Goal: Task Accomplishment & Management: Complete application form

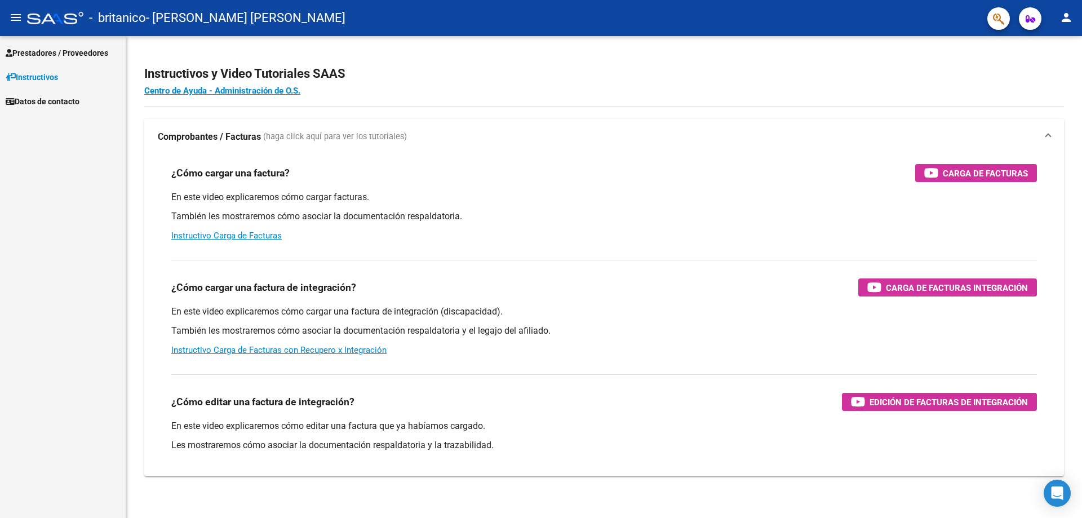
click at [77, 51] on span "Prestadores / Proveedores" at bounding box center [57, 53] width 103 height 12
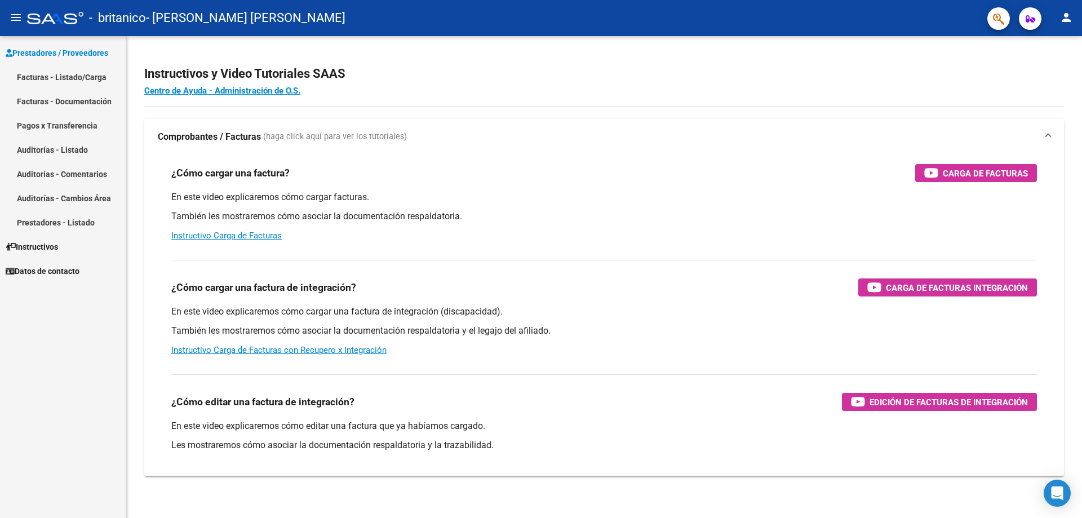
click at [69, 78] on link "Facturas - Listado/Carga" at bounding box center [63, 77] width 126 height 24
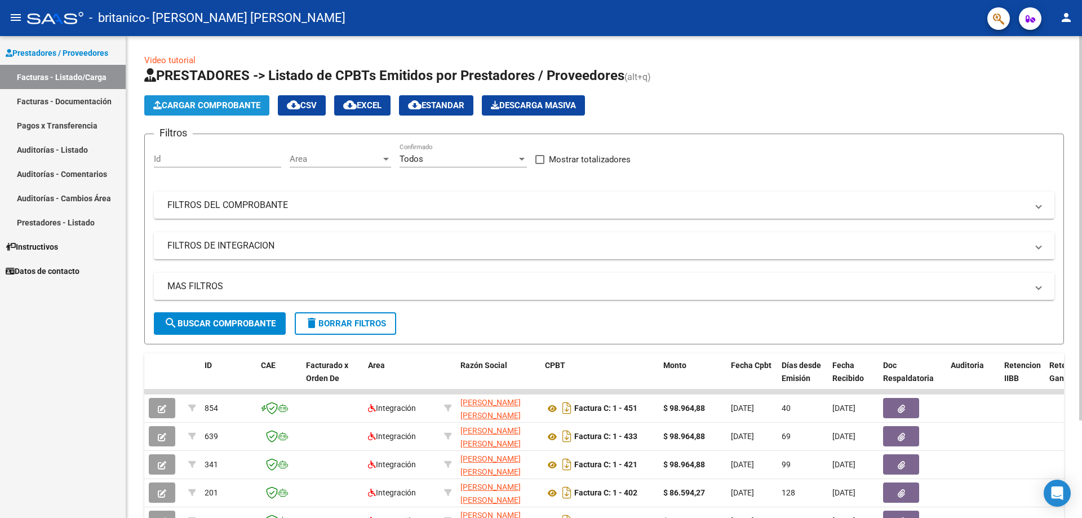
click at [217, 106] on span "Cargar Comprobante" at bounding box center [206, 105] width 107 height 10
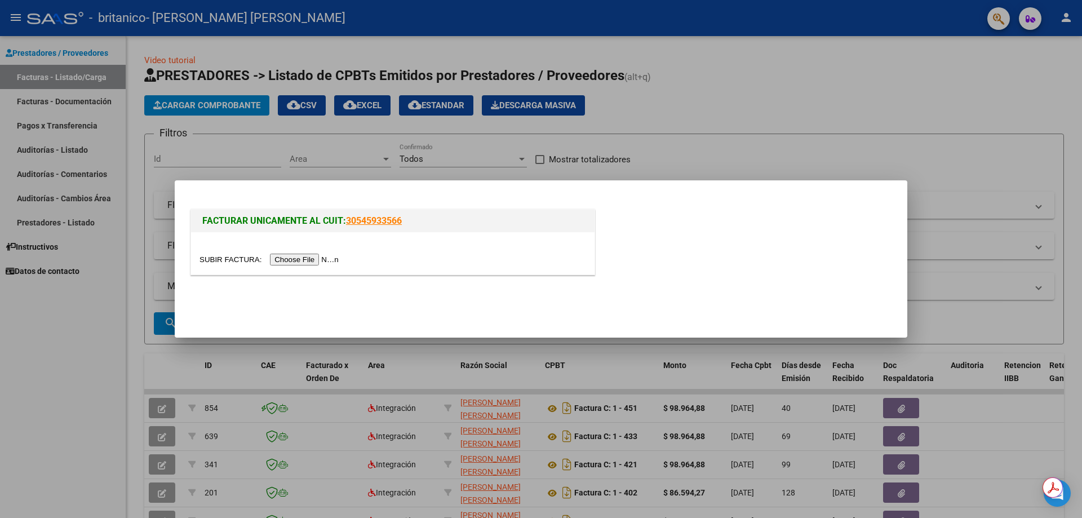
click at [306, 263] on input "file" at bounding box center [270, 260] width 143 height 12
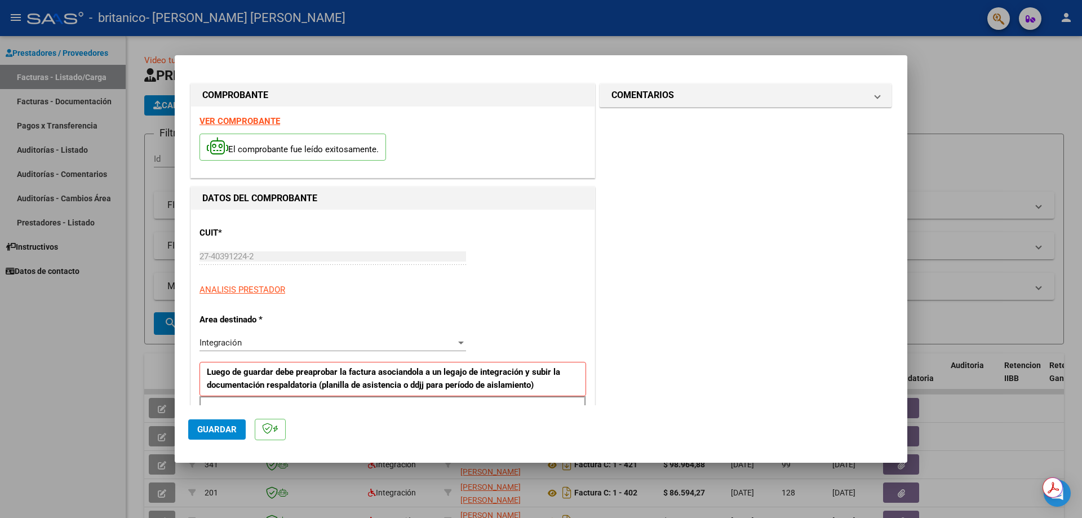
click at [1037, 76] on div at bounding box center [541, 259] width 1082 height 518
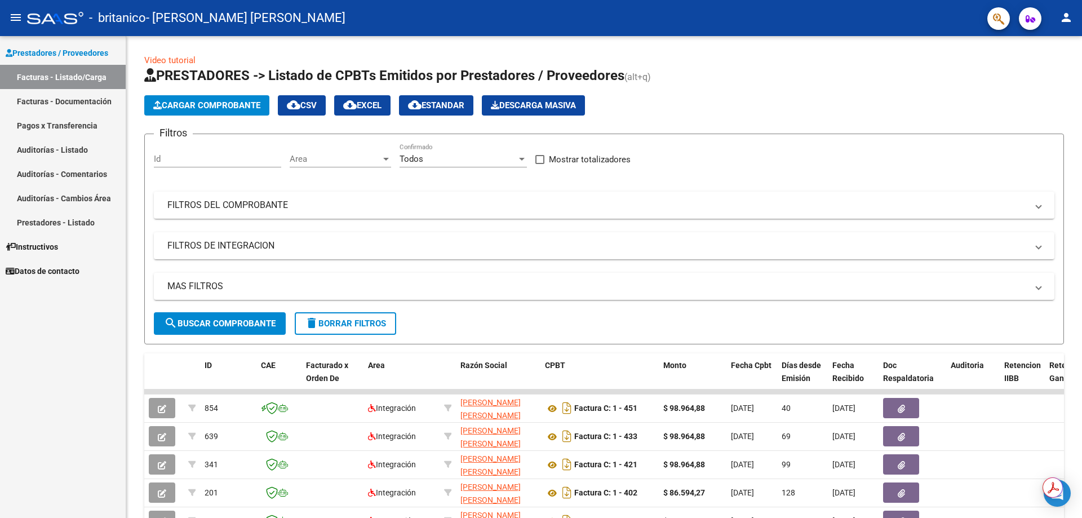
click at [79, 96] on link "Facturas - Documentación" at bounding box center [63, 101] width 126 height 24
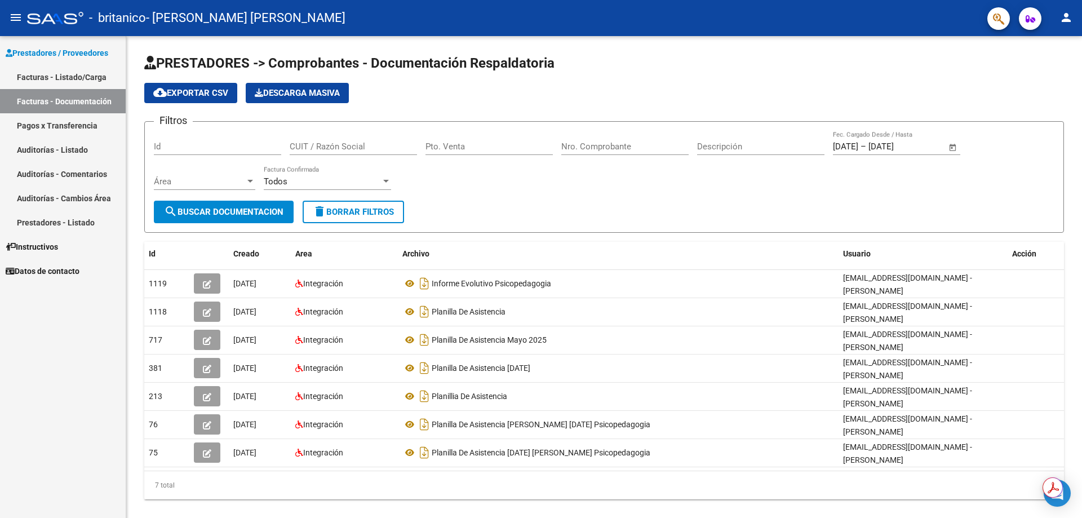
click at [96, 79] on link "Facturas - Listado/Carga" at bounding box center [63, 77] width 126 height 24
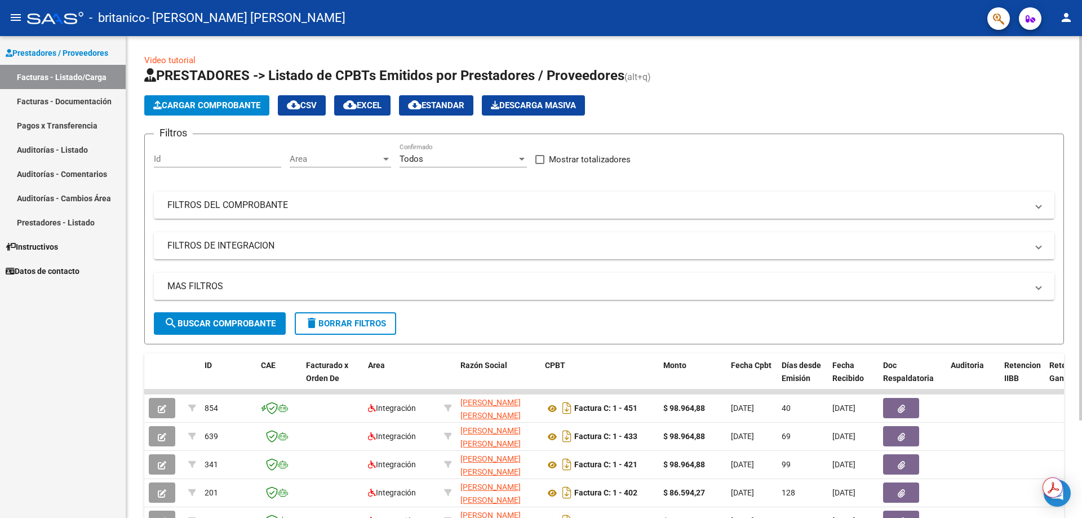
click at [243, 103] on span "Cargar Comprobante" at bounding box center [206, 105] width 107 height 10
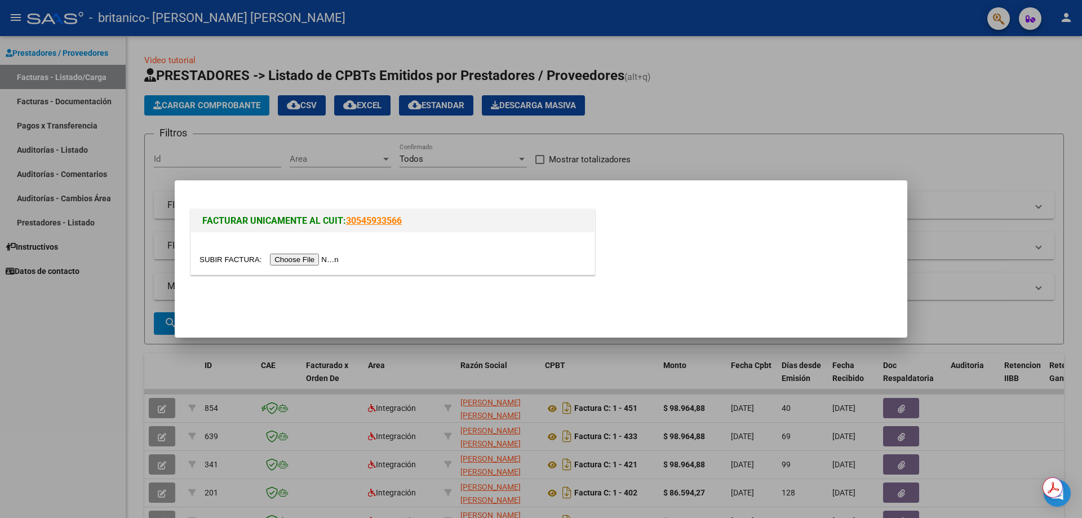
click at [304, 261] on input "file" at bounding box center [270, 260] width 143 height 12
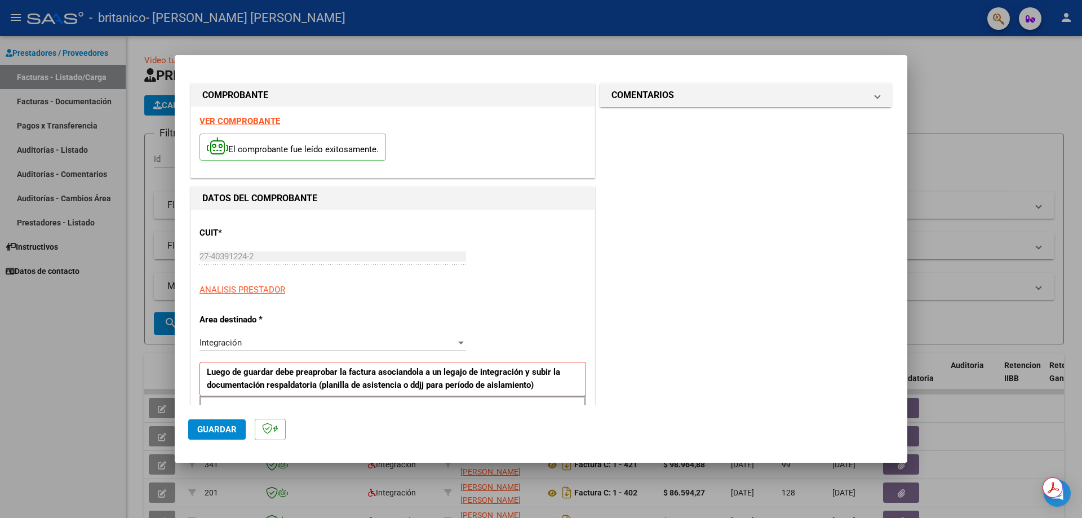
click at [250, 341] on div "Integración" at bounding box center [327, 343] width 256 height 10
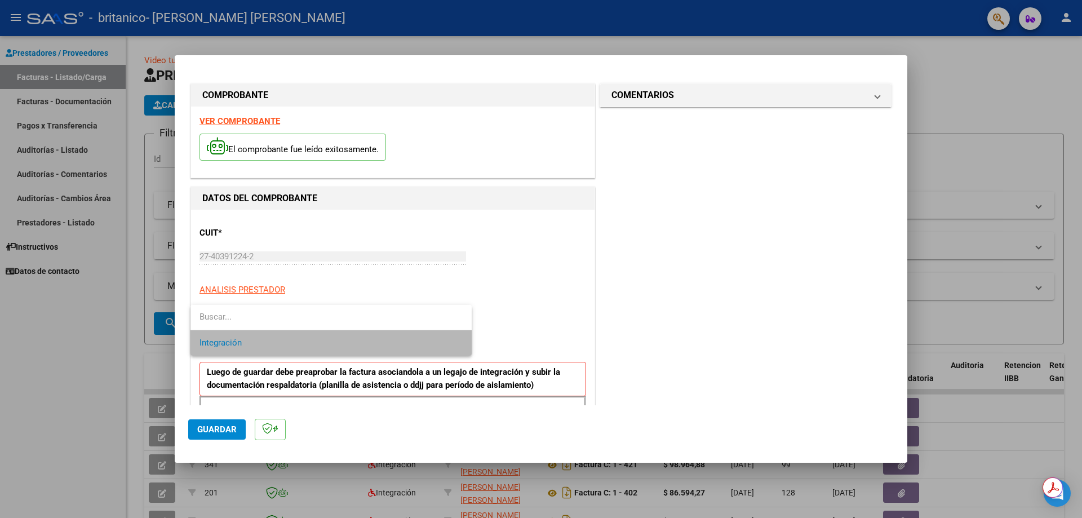
click at [250, 341] on span "Integración" at bounding box center [330, 342] width 263 height 25
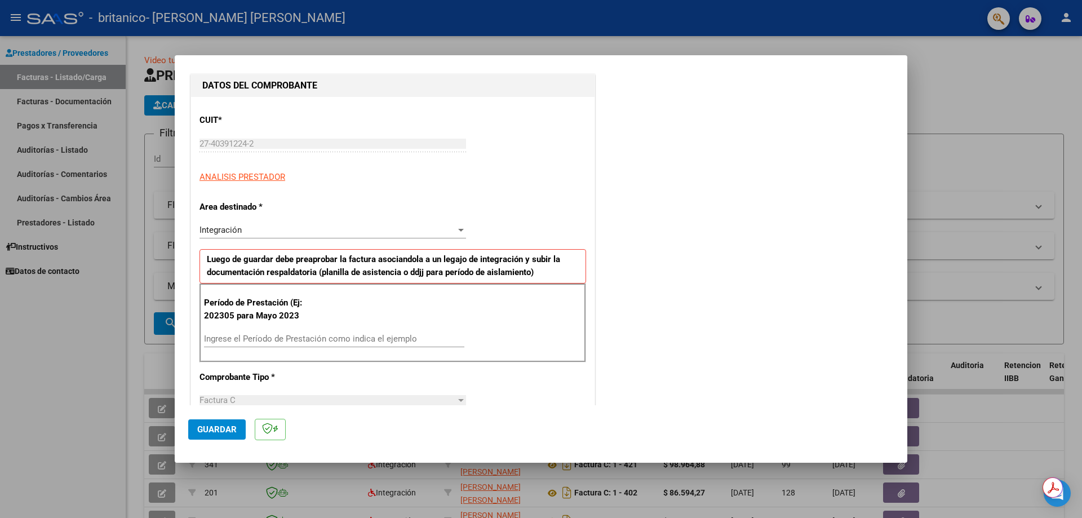
scroll to position [169, 0]
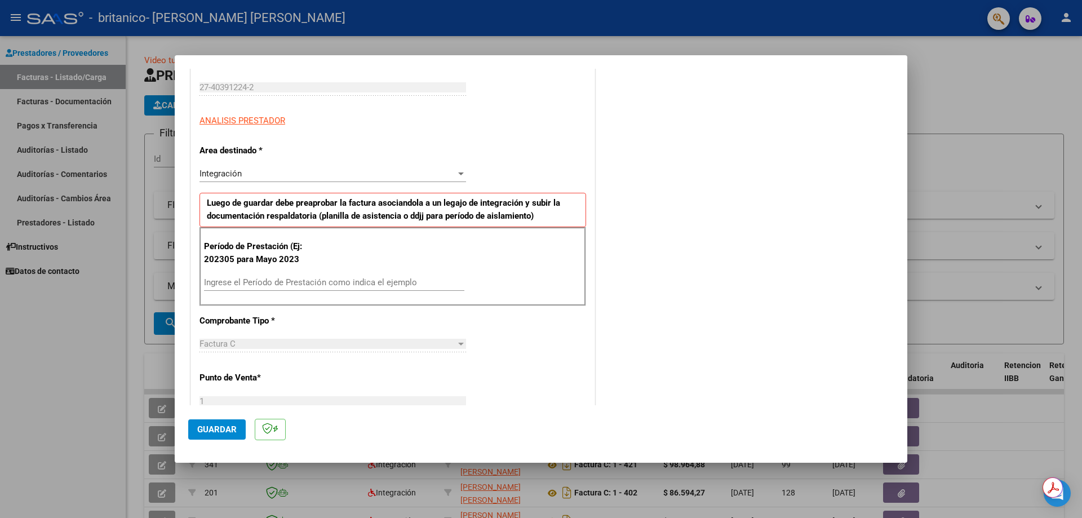
click at [280, 282] on input "Ingrese el Período de Prestación como indica el ejemplo" at bounding box center [334, 282] width 260 height 10
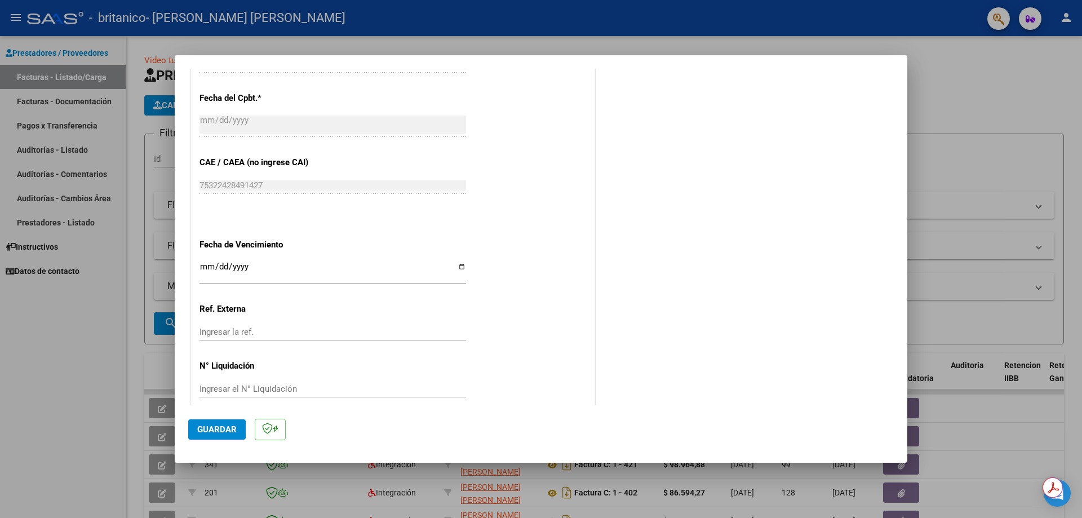
scroll to position [634, 0]
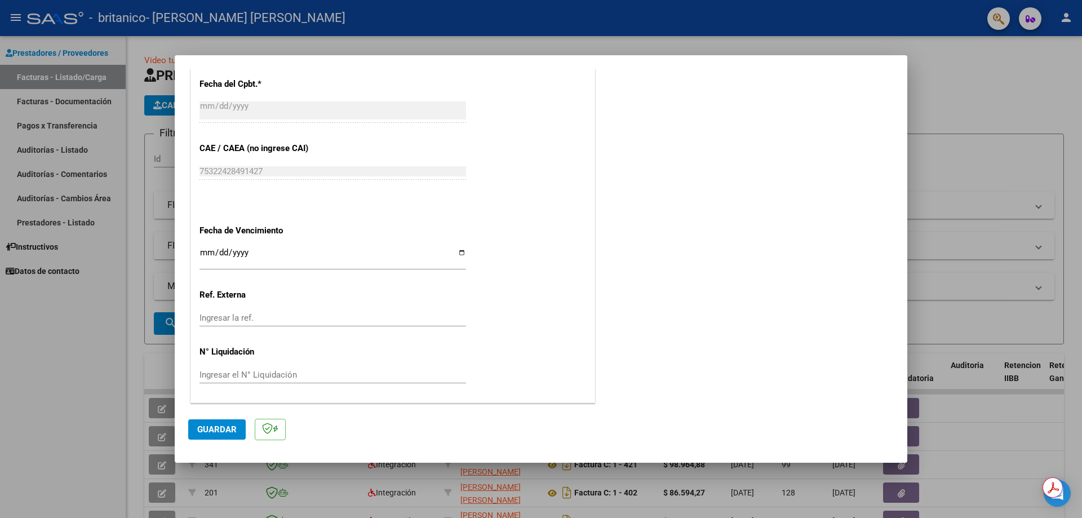
type input "202507"
click at [207, 253] on input "Ingresar la fecha" at bounding box center [332, 257] width 267 height 18
type input "[DATE]"
click at [206, 429] on span "Guardar" at bounding box center [216, 429] width 39 height 10
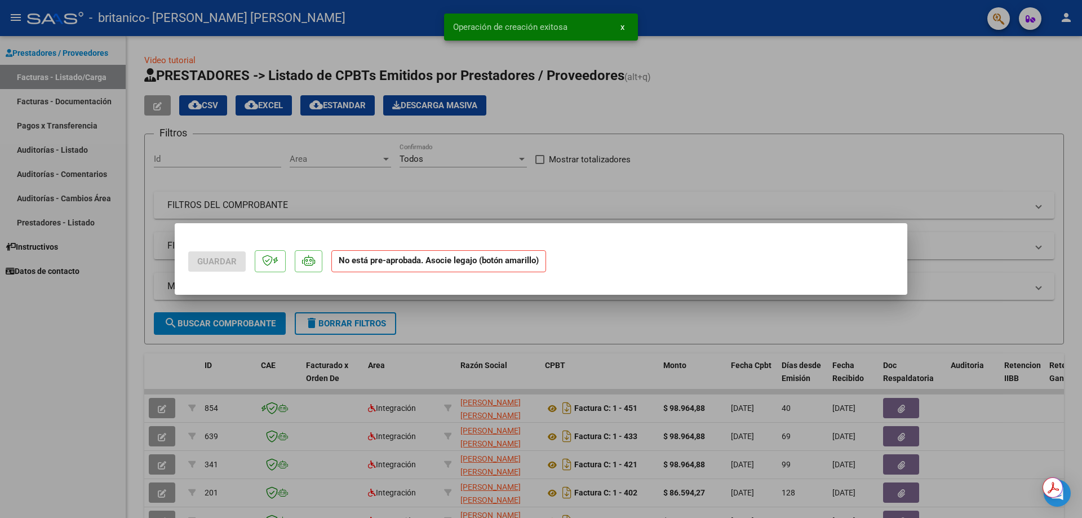
scroll to position [0, 0]
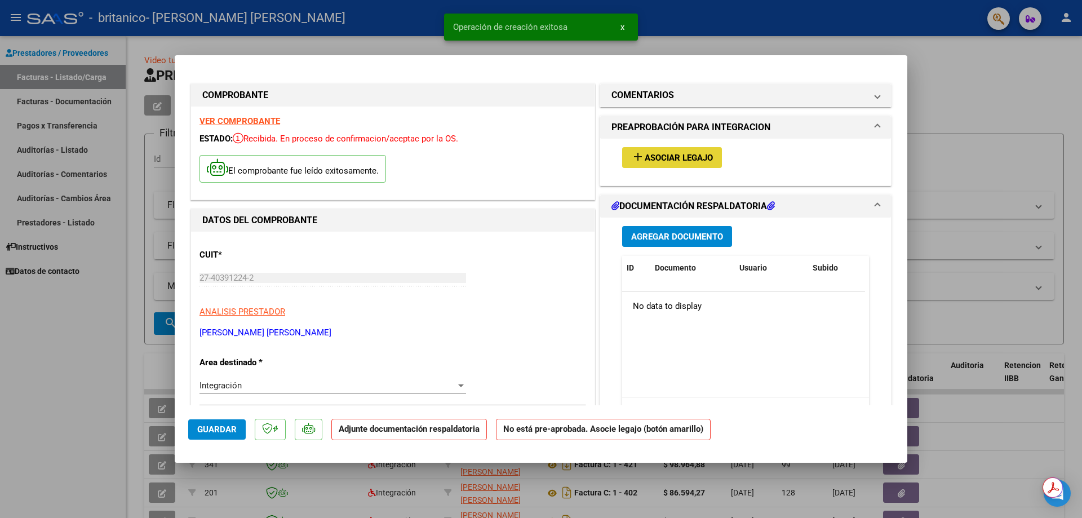
click at [673, 164] on button "add Asociar Legajo" at bounding box center [672, 157] width 100 height 21
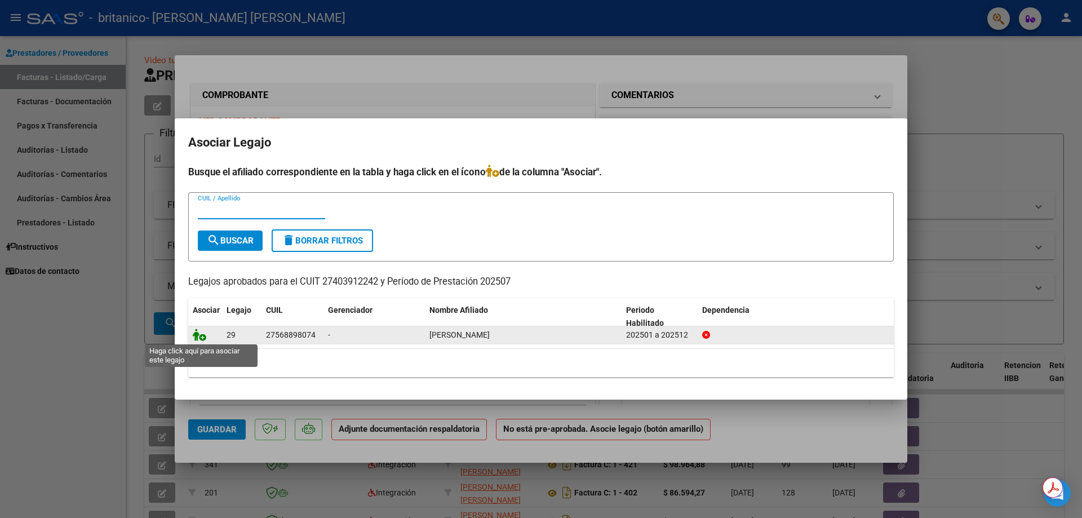
click at [201, 335] on icon at bounding box center [200, 335] width 14 height 12
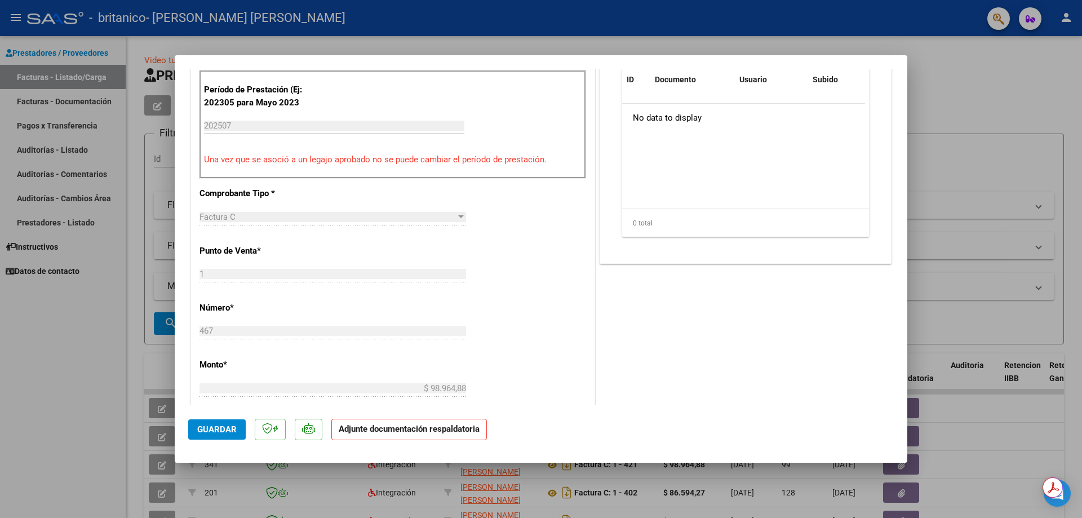
scroll to position [109, 0]
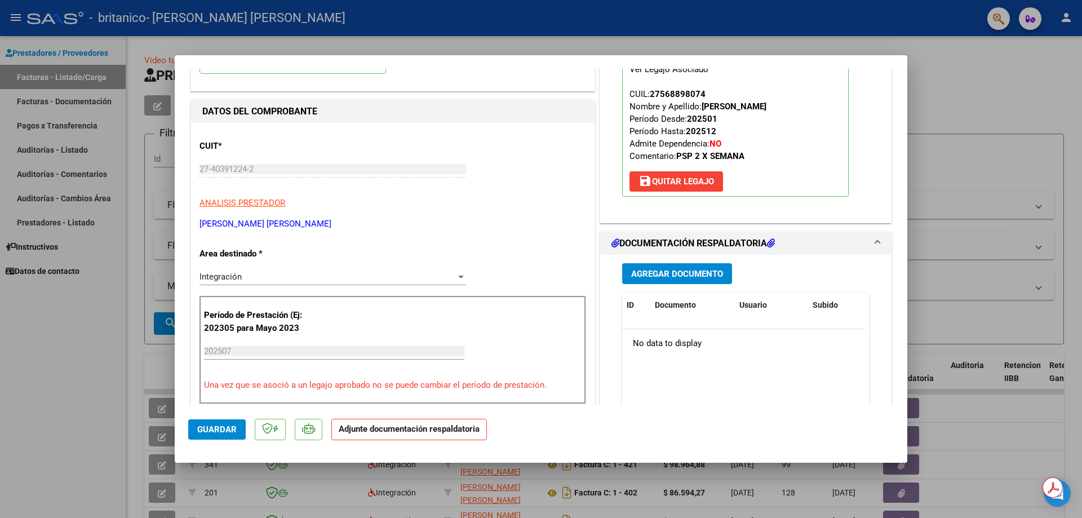
click at [655, 273] on span "Agregar Documento" at bounding box center [677, 274] width 92 height 10
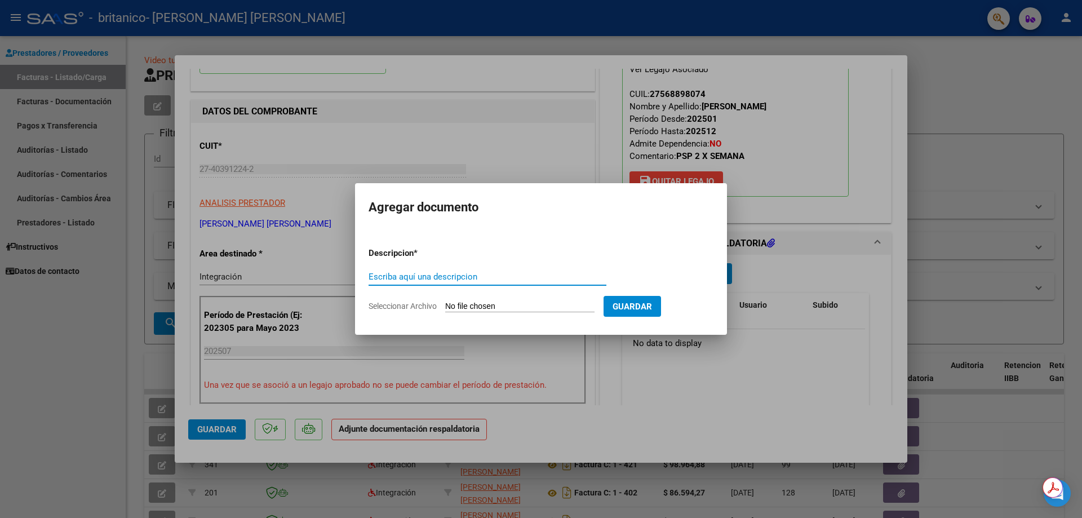
click at [526, 274] on input "Escriba aquí una descripcion" at bounding box center [488, 277] width 238 height 10
type input "PLANILLA DE ASISTENCIA"
click at [525, 300] on form "Descripcion * PLANILLA DE ASISTENCIA Escriba aquí una descripcion Seleccionar A…" at bounding box center [541, 279] width 345 height 82
click at [461, 306] on input "Seleccionar Archivo" at bounding box center [519, 306] width 149 height 11
type input "C:\fakepath\PA_27403912242_011_00001_00000467.pdf"
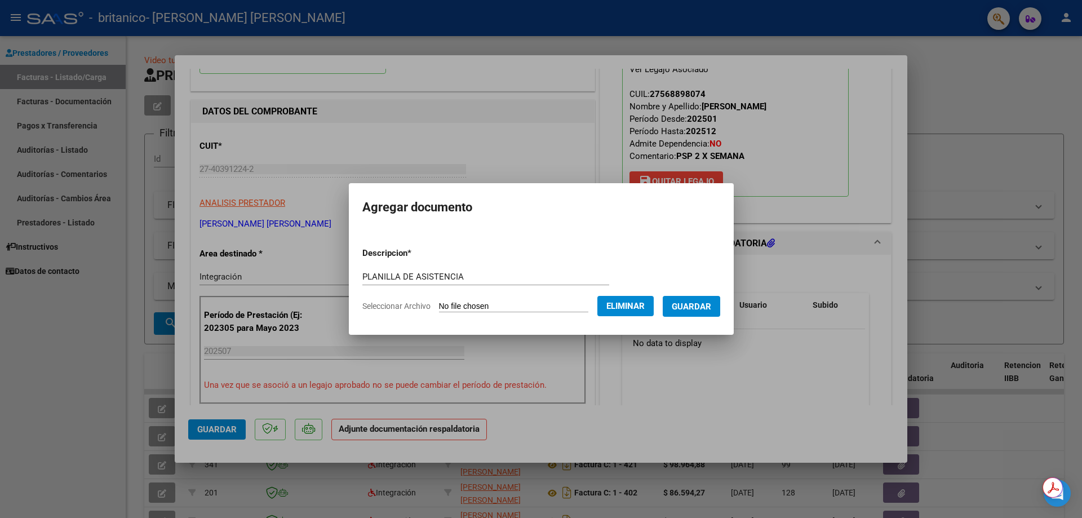
click at [707, 304] on span "Guardar" at bounding box center [691, 306] width 39 height 10
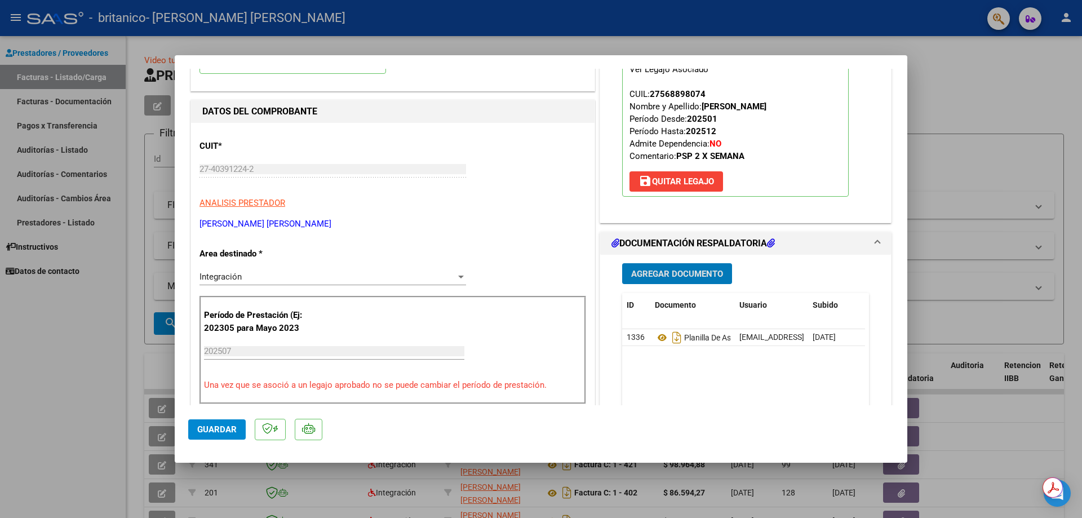
click at [203, 427] on span "Guardar" at bounding box center [216, 429] width 39 height 10
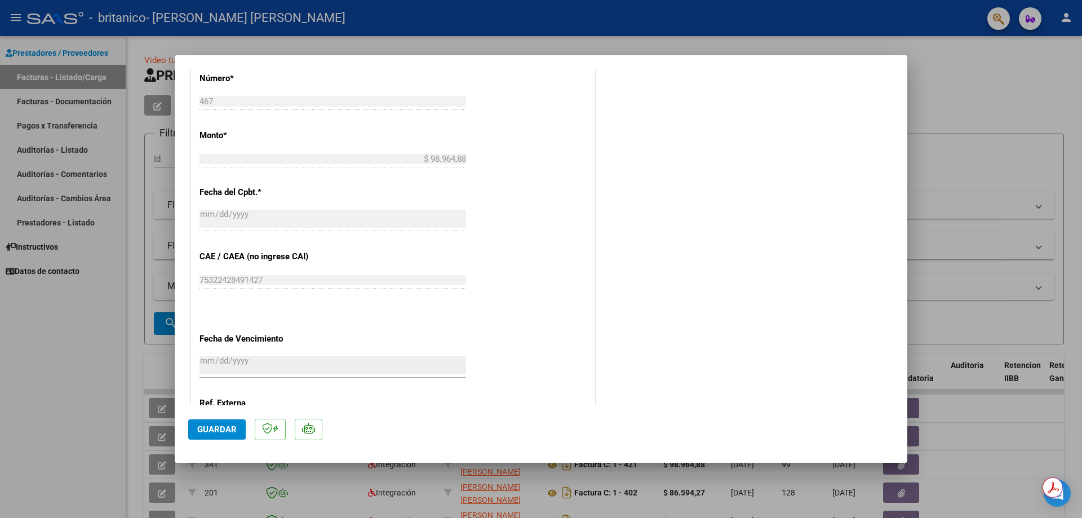
scroll to position [672, 0]
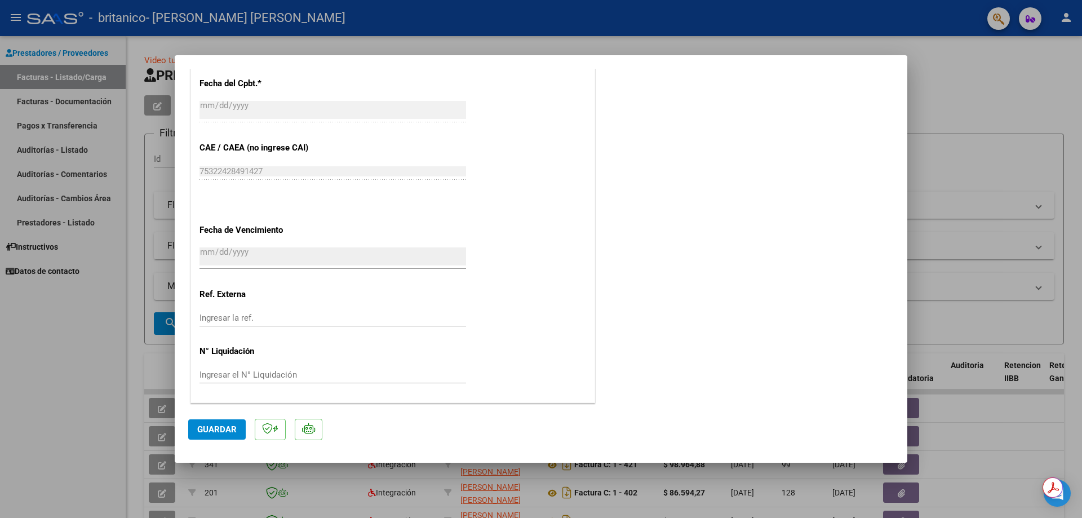
click at [221, 429] on span "Guardar" at bounding box center [216, 429] width 39 height 10
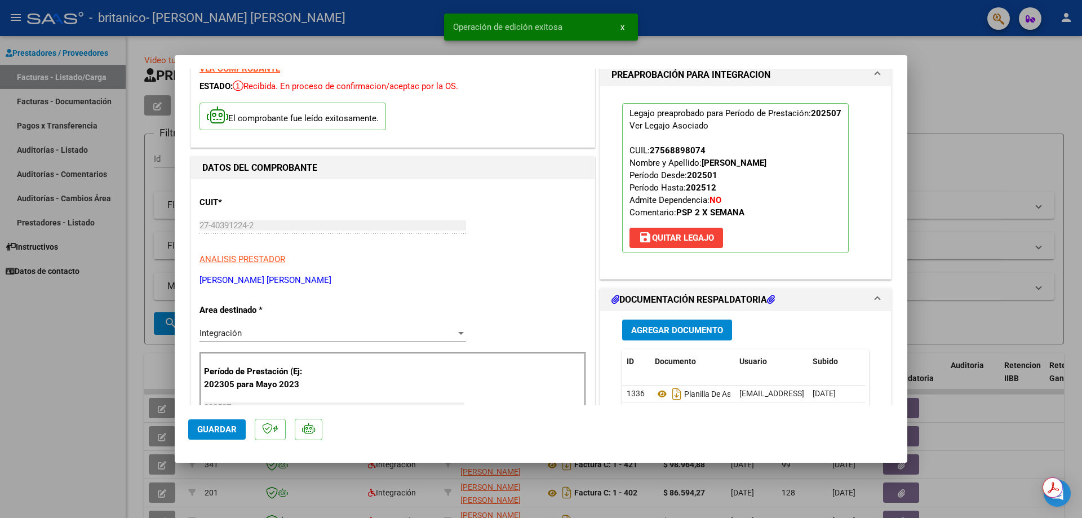
scroll to position [0, 0]
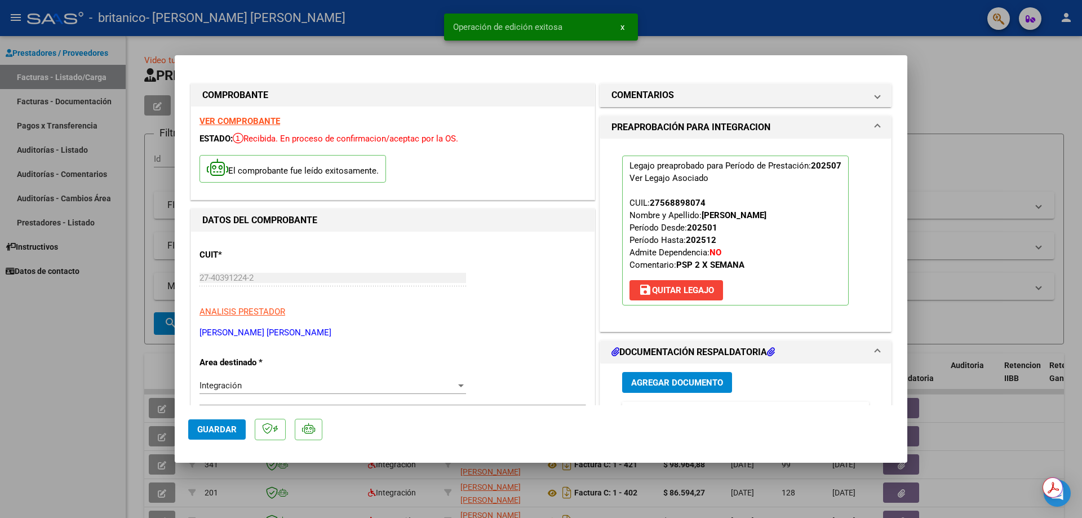
click at [1006, 113] on div at bounding box center [541, 259] width 1082 height 518
type input "$ 0,00"
